Goal: Find specific page/section

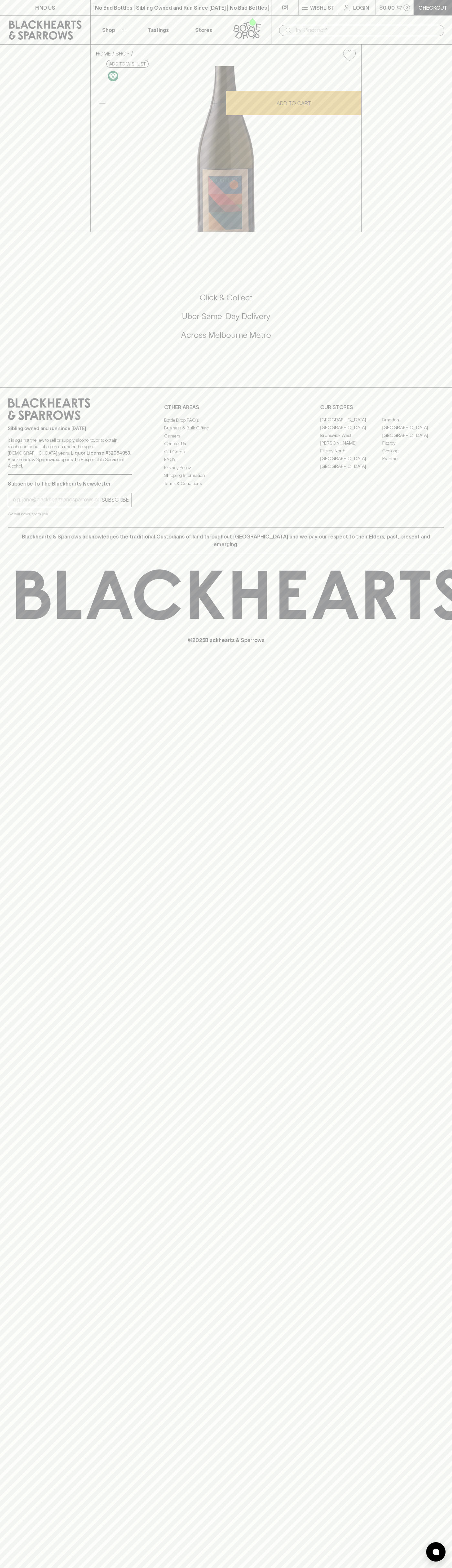
click at [30, 7] on link "FIND US" at bounding box center [45, 7] width 90 height 15
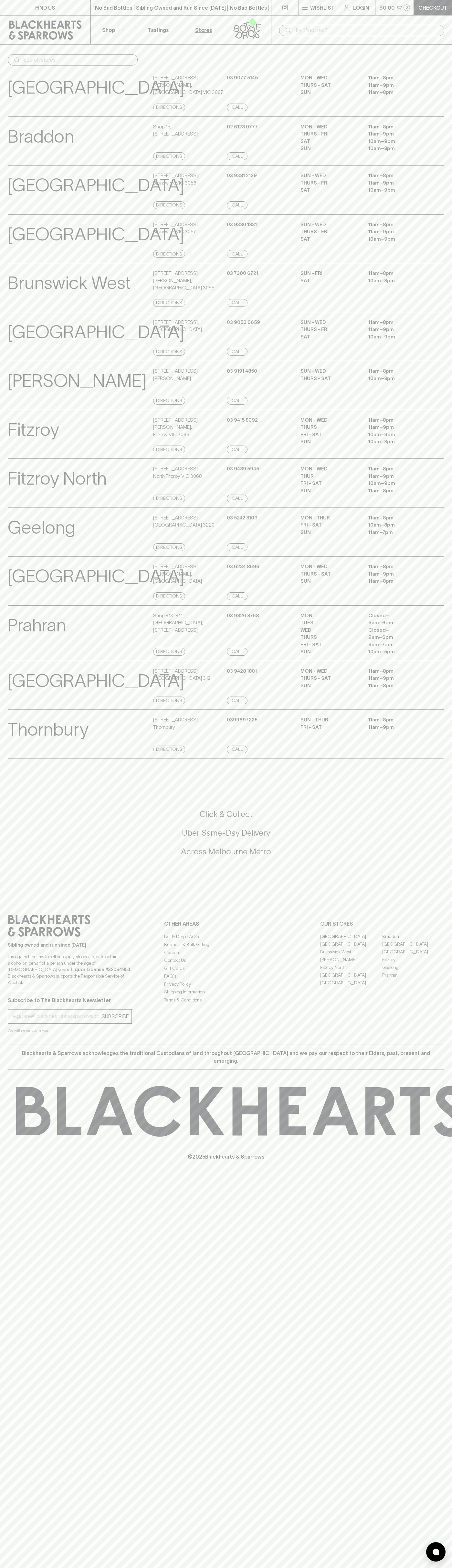
click at [444, 1567] on html "FIND US | No Bad Bottles | Sibling Owned and Run Since 2006 | No Bad Bottles | …" at bounding box center [226, 784] width 452 height 1568
click at [14, 78] on p "[GEOGRAPHIC_DATA]" at bounding box center [96, 88] width 176 height 27
